Goal: Transaction & Acquisition: Purchase product/service

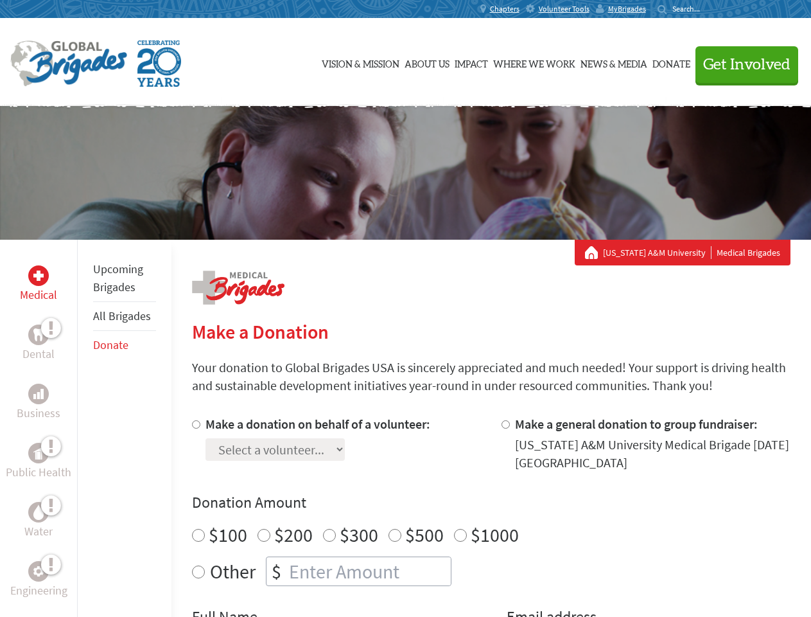
click at [709, 9] on div "Search for:" at bounding box center [683, 9] width 51 height 10
click at [741, 64] on span "Get Involved" at bounding box center [746, 64] width 87 height 15
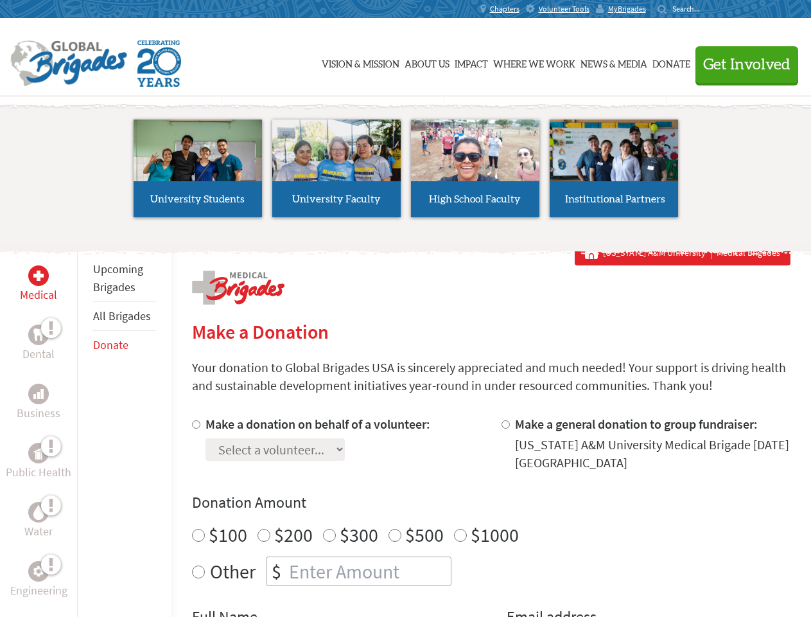
click at [406, 173] on li "High School Faculty" at bounding box center [475, 168] width 139 height 118
click at [85, 428] on div "Upcoming Brigades All Brigades Donate" at bounding box center [124, 548] width 94 height 617
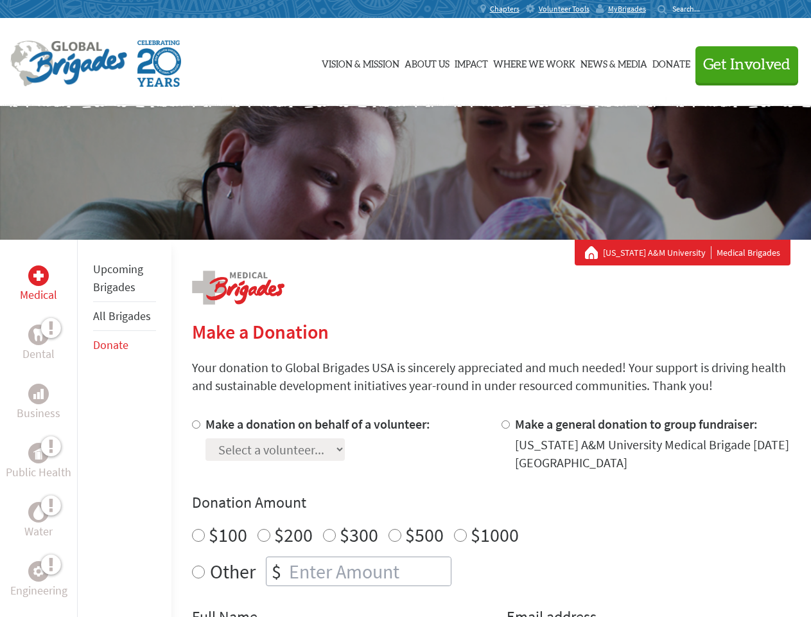
click at [491, 516] on div "Donation Amount $100 $200 $300 $500 $1000 Other $" at bounding box center [491, 539] width 599 height 94
click at [195, 424] on input "Make a donation on behalf of a volunteer:" at bounding box center [196, 424] width 8 height 8
radio input "true"
click at [505, 424] on input "Make a general donation to group fundraiser:" at bounding box center [506, 424] width 8 height 8
radio input "true"
